Goal: Transaction & Acquisition: Purchase product/service

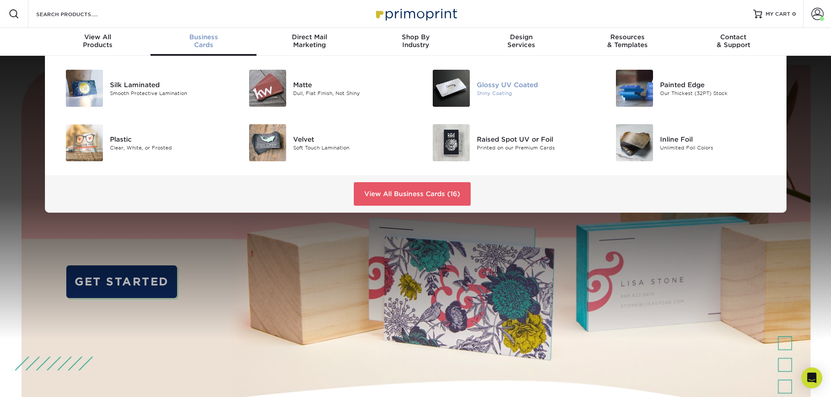
click at [457, 91] on img at bounding box center [450, 88] width 37 height 37
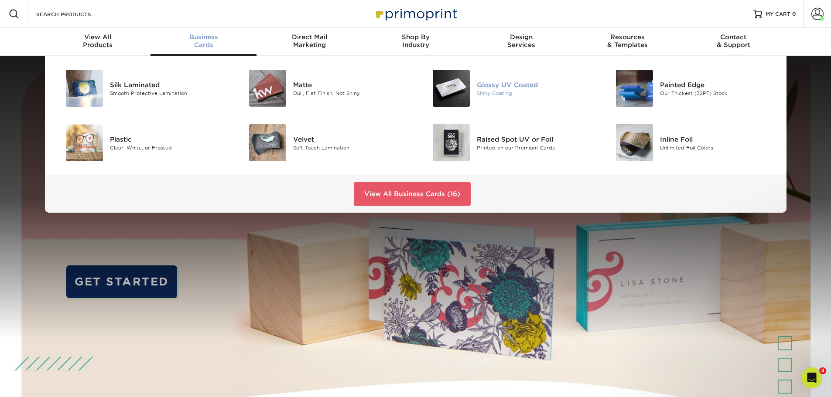
click at [452, 95] on img at bounding box center [450, 88] width 37 height 37
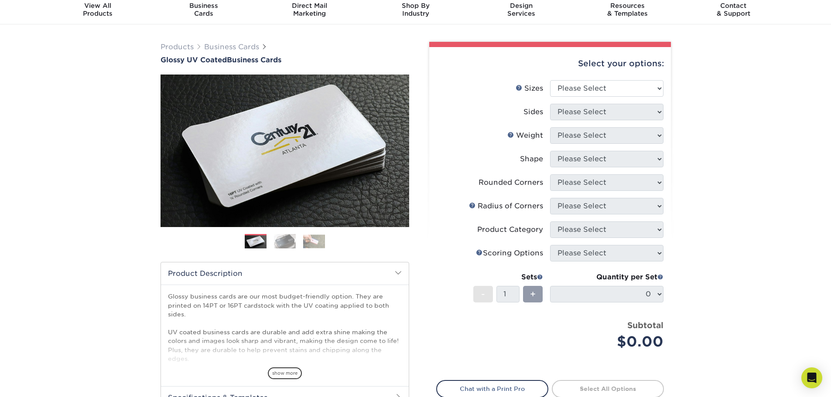
scroll to position [44, 0]
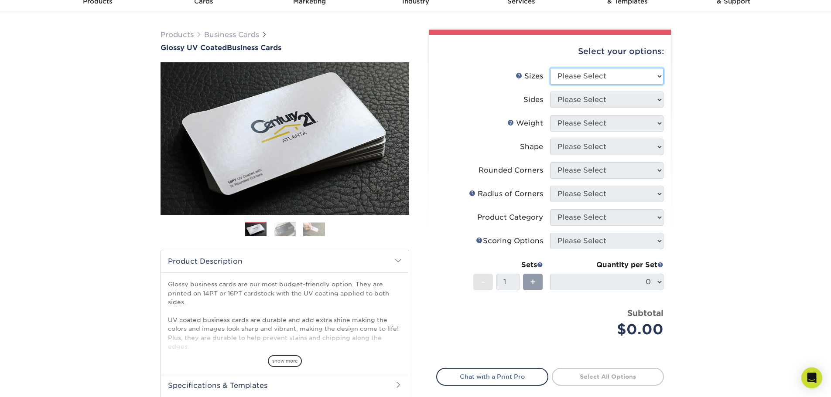
click at [620, 84] on select "Please Select 1.5" x 3.5" - Mini 1.75" x 3.5" - Mini 2" x 2" - Square 2" x 3" -…" at bounding box center [606, 76] width 113 height 17
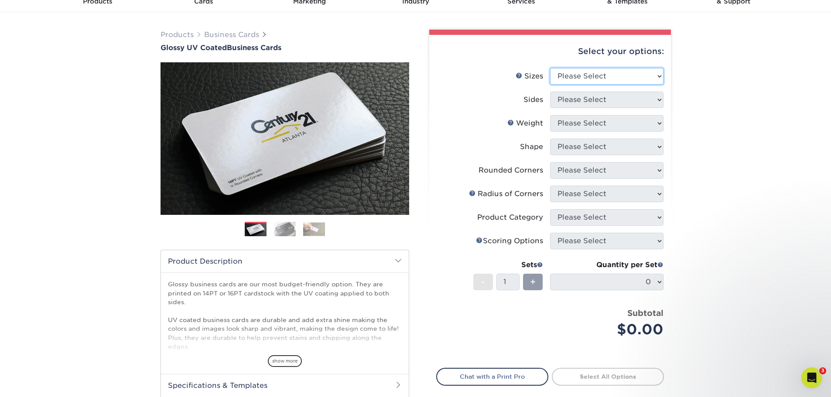
scroll to position [0, 0]
select select "2.00x3.50"
click at [550, 68] on select "Please Select 1.5" x 3.5" - Mini 1.75" x 3.5" - Mini 2" x 2" - Square 2" x 3" -…" at bounding box center [606, 76] width 113 height 17
click at [598, 107] on select "Please Select Print Both Sides Print Front Only" at bounding box center [606, 100] width 113 height 17
select select "13abbda7-1d64-4f25-8bb2-c179b224825d"
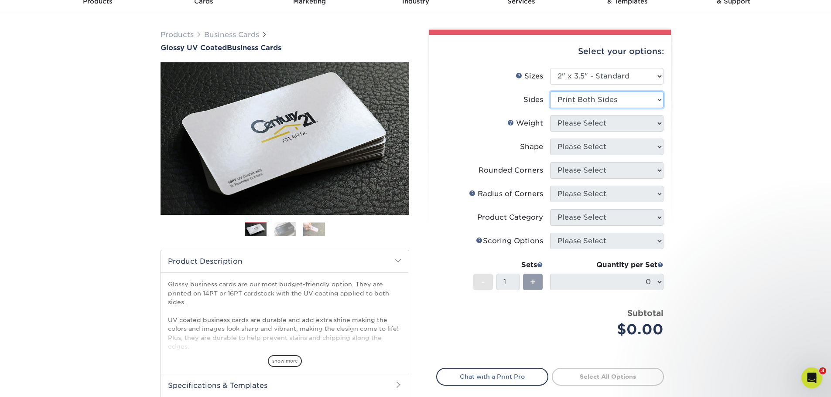
click at [550, 92] on select "Please Select Print Both Sides Print Front Only" at bounding box center [606, 100] width 113 height 17
click at [596, 127] on select "Please Select 16PT 14PT" at bounding box center [606, 123] width 113 height 17
select select "14PT"
click at [550, 115] on select "Please Select 16PT 14PT" at bounding box center [606, 123] width 113 height 17
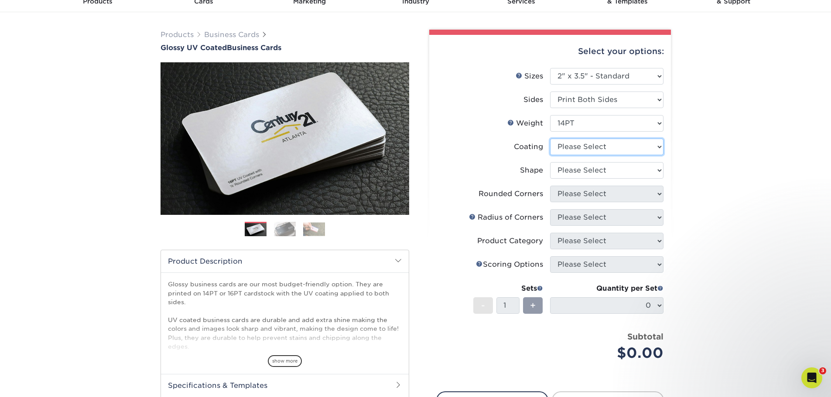
click at [594, 153] on select at bounding box center [606, 147] width 113 height 17
select select "ae367451-b2b8-45df-a344-0f05b6a12993"
click at [550, 139] on select at bounding box center [606, 147] width 113 height 17
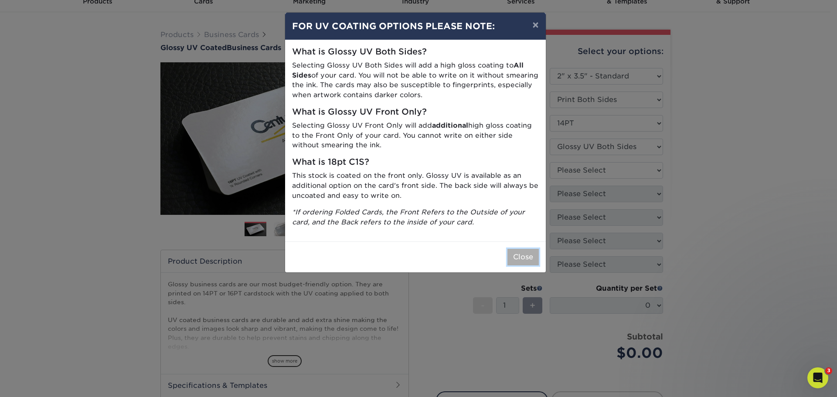
click at [511, 257] on button "Close" at bounding box center [522, 257] width 31 height 17
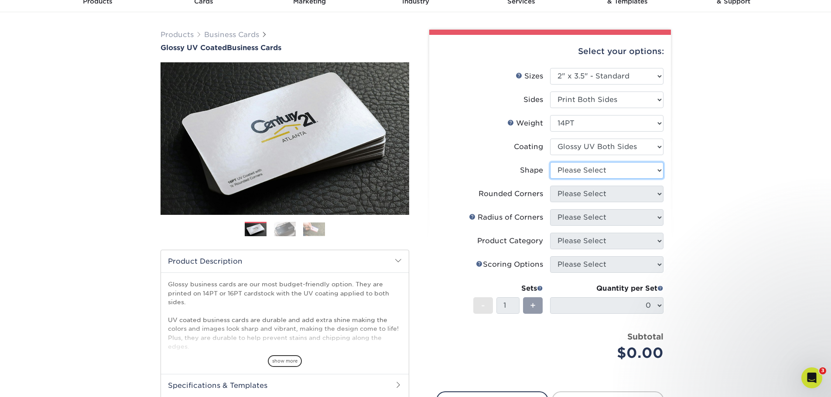
click at [581, 173] on select "Please Select Standard" at bounding box center [606, 170] width 113 height 17
select select "standard"
click at [550, 162] on select "Please Select Standard" at bounding box center [606, 170] width 113 height 17
click at [586, 195] on select "Please Select Yes - Round 2 Corners Yes - Round 4 Corners No" at bounding box center [606, 194] width 113 height 17
select select "7672df9e-0e0a-464d-8e1f-920c575e4da3"
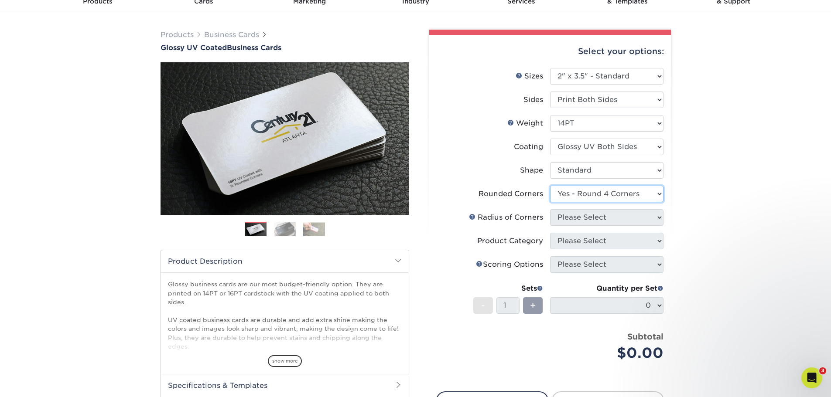
click at [550, 186] on select "Please Select Yes - Round 2 Corners Yes - Round 4 Corners No" at bounding box center [606, 194] width 113 height 17
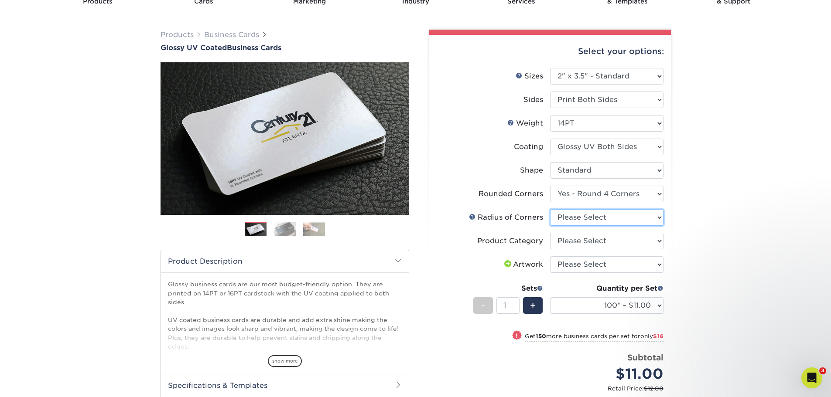
click at [581, 223] on select "Please Select Rounded 1/8" Rounded 1/4"" at bounding box center [606, 217] width 113 height 17
select select "479fbfe7-6a0c-4895-8c9a-81739b7486c9"
click at [550, 209] on select "Please Select Rounded 1/8" Rounded 1/4"" at bounding box center [606, 217] width 113 height 17
click at [596, 243] on select "Please Select Business Cards" at bounding box center [606, 241] width 113 height 17
select select "3b5148f1-0588-4f88-a218-97bcfdce65c1"
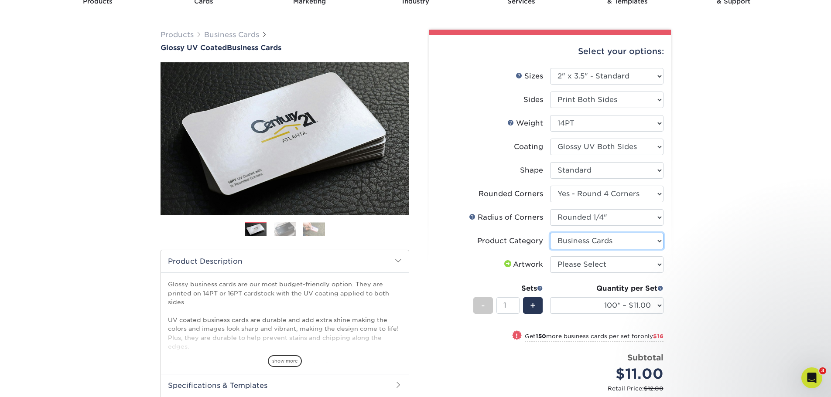
click at [550, 233] on select "Please Select Business Cards" at bounding box center [606, 241] width 113 height 17
click at [595, 264] on select "Please Select I will upload files I need a design - $100" at bounding box center [606, 264] width 113 height 17
select select "upload"
click at [550, 256] on select "Please Select I will upload files I need a design - $100" at bounding box center [606, 264] width 113 height 17
click at [654, 308] on select "100* – $11.00 250* – $27.00 500 – $53.00 1000 – $65.00 2500 – $120.00 5000 – $1…" at bounding box center [606, 305] width 113 height 17
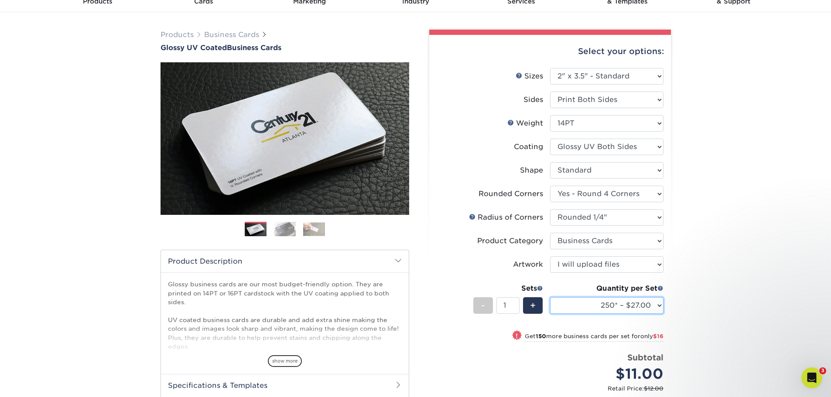
click at [550, 297] on select "100* – $11.00 250* – $27.00 500 – $53.00 1000 – $65.00 2500 – $120.00 5000 – $1…" at bounding box center [606, 305] width 113 height 17
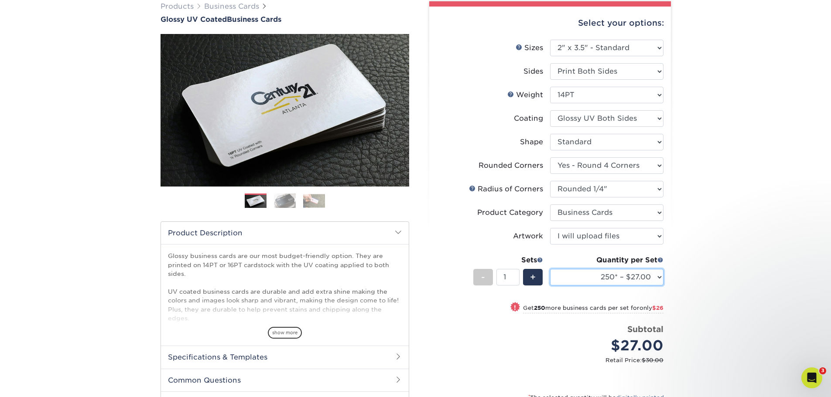
scroll to position [87, 0]
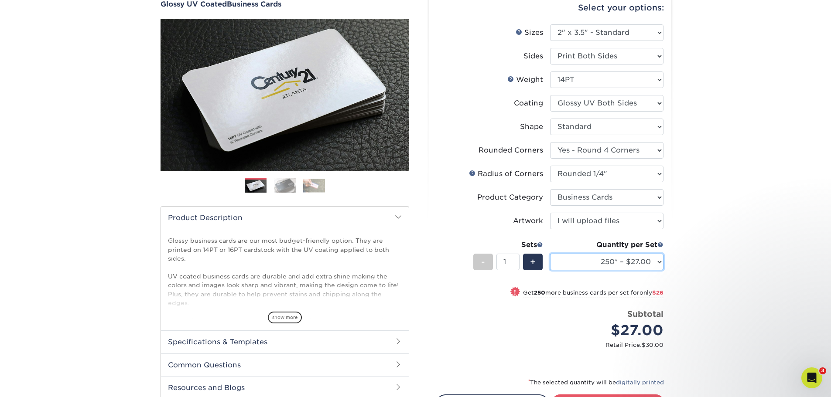
click at [658, 264] on select "100* – $11.00 250* – $27.00 500 – $53.00 1000 – $65.00 2500 – $120.00 5000 – $1…" at bounding box center [606, 262] width 113 height 17
click at [550, 254] on select "100* – $11.00 250* – $27.00 500 – $53.00 1000 – $65.00 2500 – $120.00 5000 – $1…" at bounding box center [606, 262] width 113 height 17
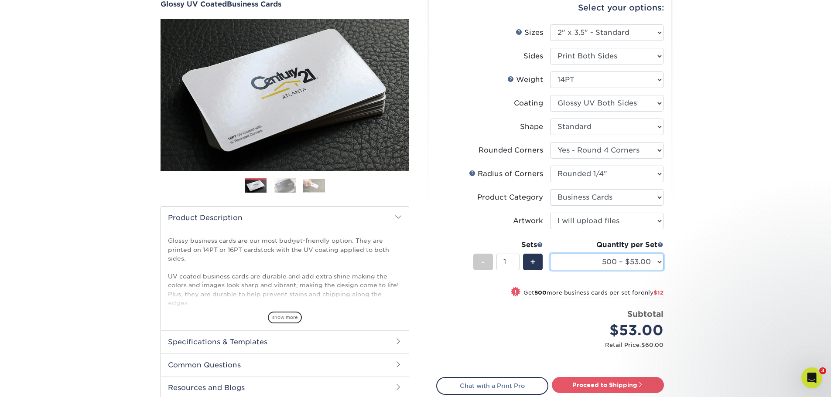
click at [658, 263] on select "100* – $11.00 250* – $27.00 500 – $53.00 1000 – $65.00 2500 – $120.00 5000 – $1…" at bounding box center [606, 262] width 113 height 17
select select "250* – $27.00"
click at [550, 254] on select "100* – $11.00 250* – $27.00 500 – $53.00 1000 – $65.00 2500 – $120.00 5000 – $1…" at bounding box center [606, 262] width 113 height 17
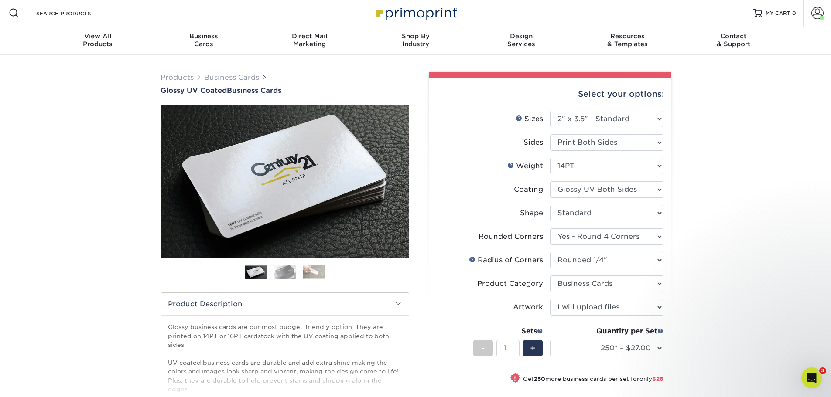
scroll to position [0, 0]
